Goal: Obtain resource: Download file/media

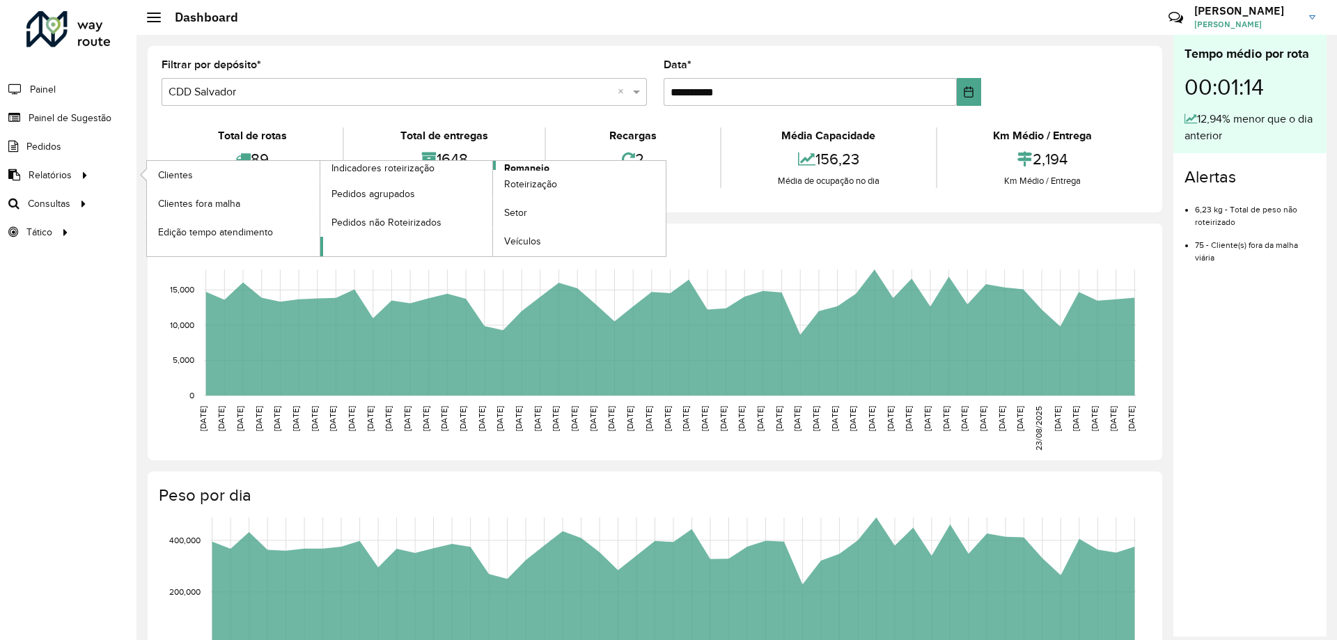
click at [534, 165] on span "Romaneio" at bounding box center [526, 168] width 45 height 15
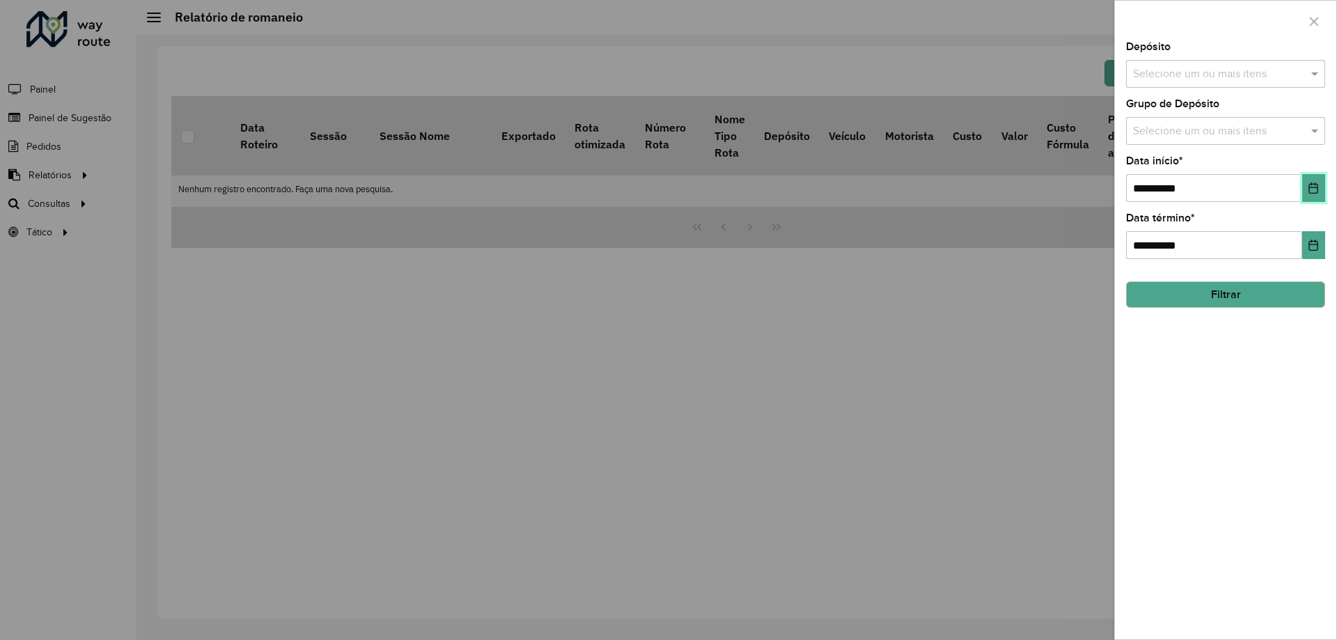
click at [1313, 190] on icon "Choose Date" at bounding box center [1312, 187] width 11 height 11
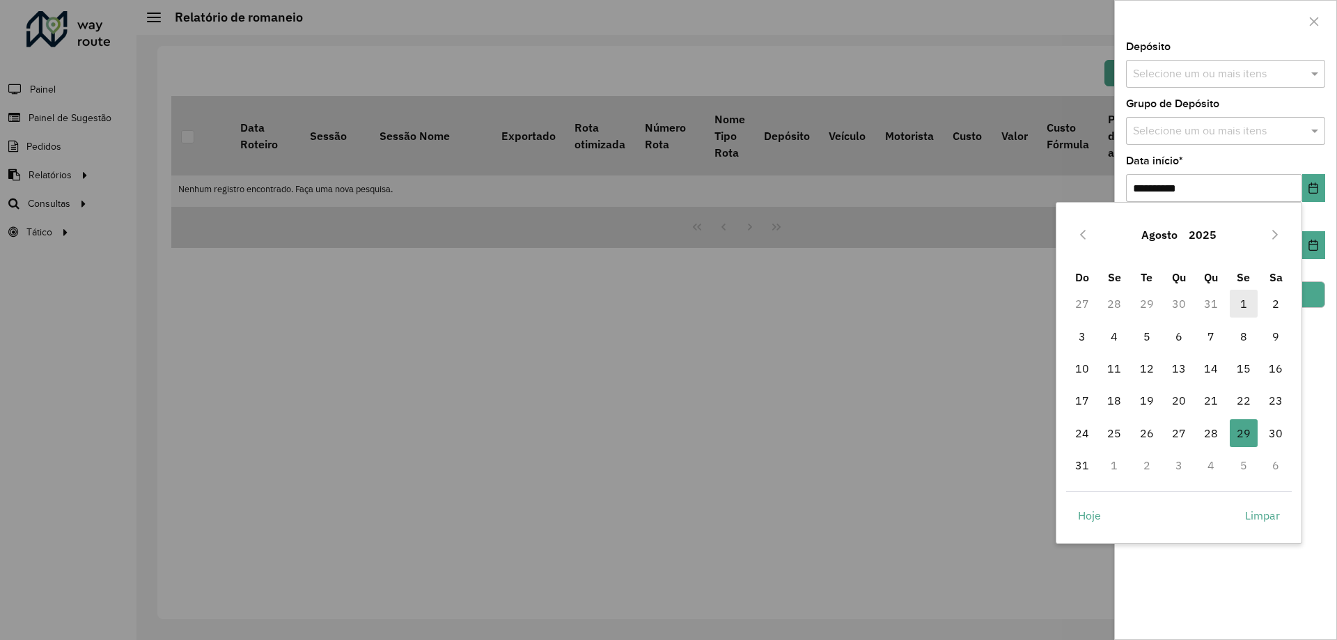
click at [1244, 299] on span "1" at bounding box center [1244, 304] width 28 height 28
type input "**********"
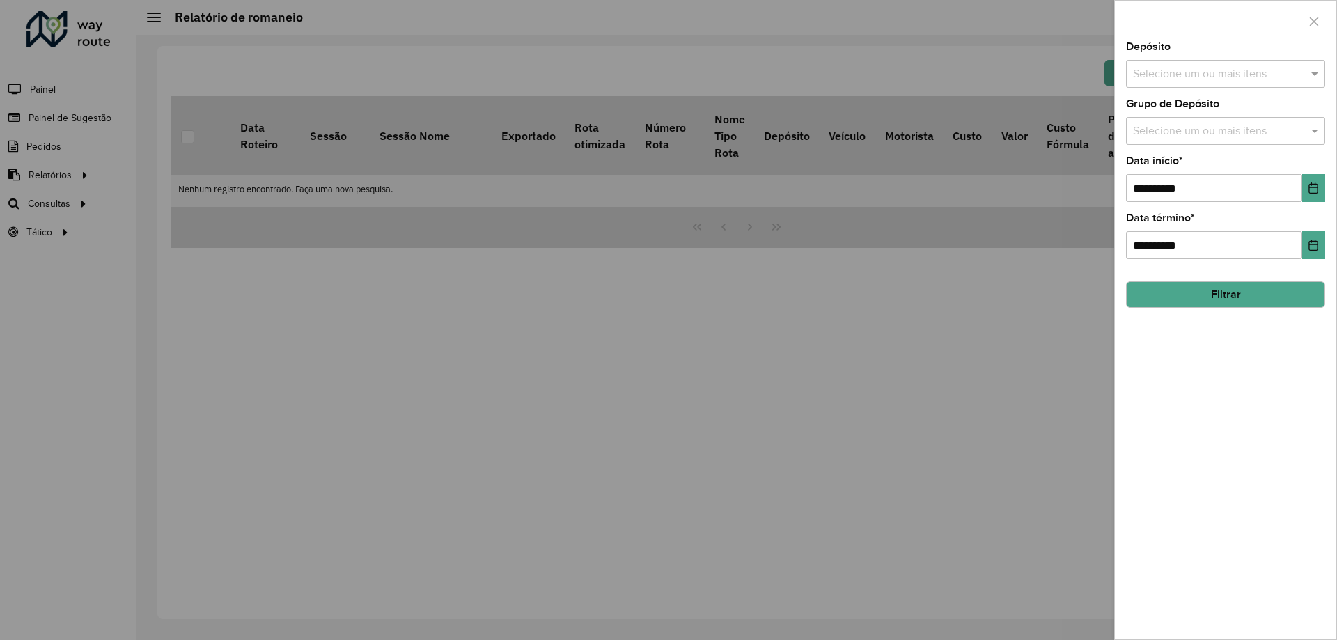
click at [1232, 295] on button "Filtrar" at bounding box center [1225, 294] width 199 height 26
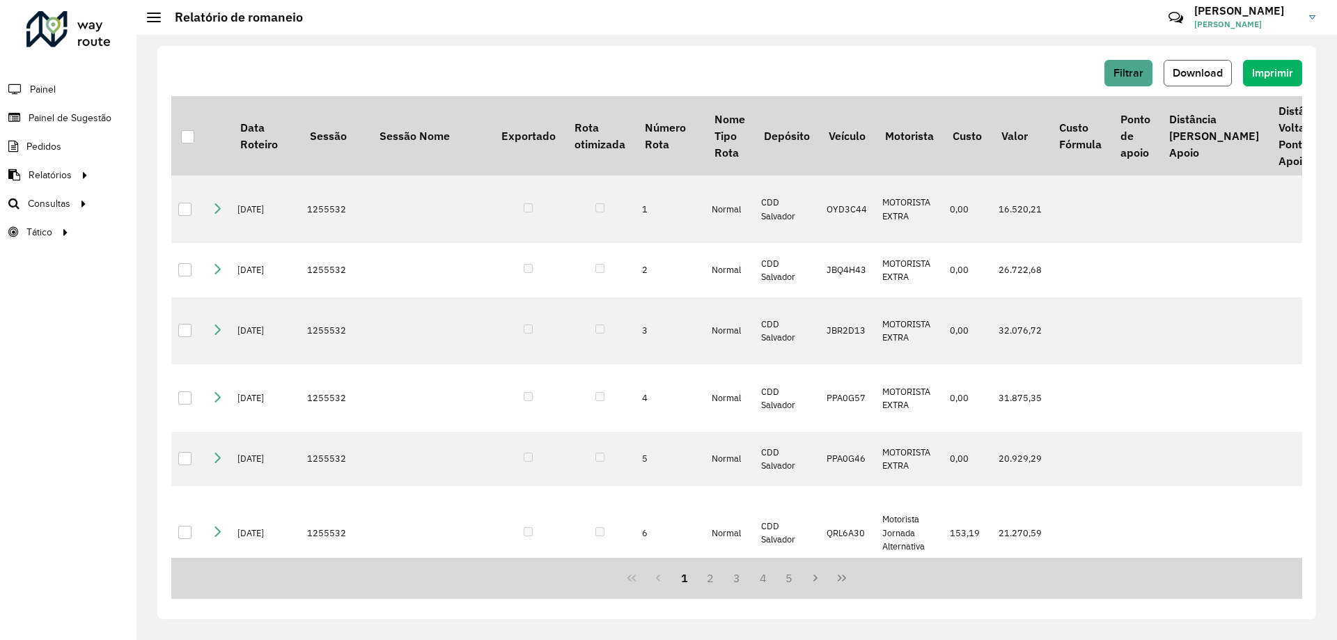
click at [1214, 73] on span "Download" at bounding box center [1197, 73] width 50 height 12
